Goal: Check status: Check status

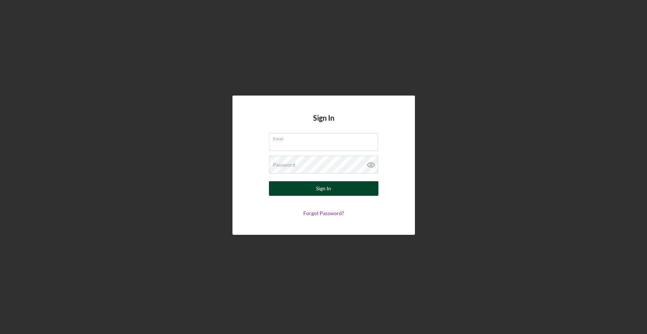
type input "[EMAIL_ADDRESS][DOMAIN_NAME]"
click at [319, 188] on div "Sign In" at bounding box center [323, 188] width 15 height 15
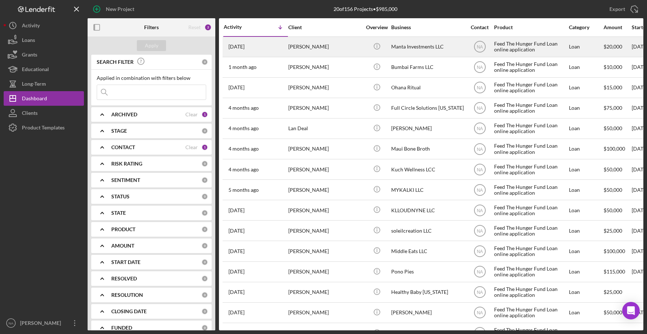
click at [322, 45] on div "[PERSON_NAME]" at bounding box center [324, 46] width 73 height 19
